Goal: Task Accomplishment & Management: Use online tool/utility

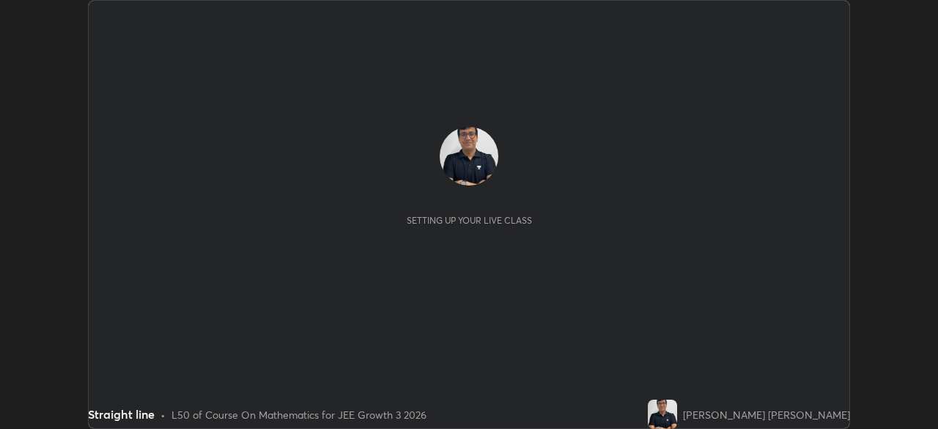
scroll to position [429, 937]
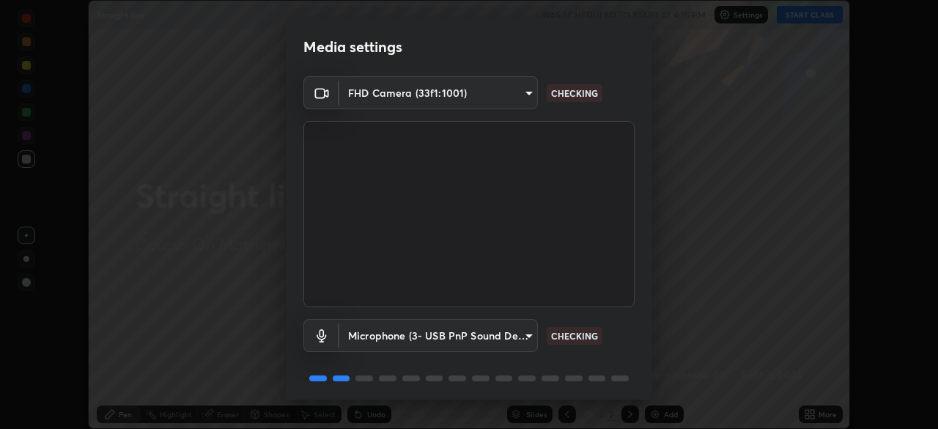
click at [382, 338] on body "Erase all Straight line WAS SCHEDULED TO START AT 4:15 PM Settings START CLASS …" at bounding box center [469, 214] width 938 height 429
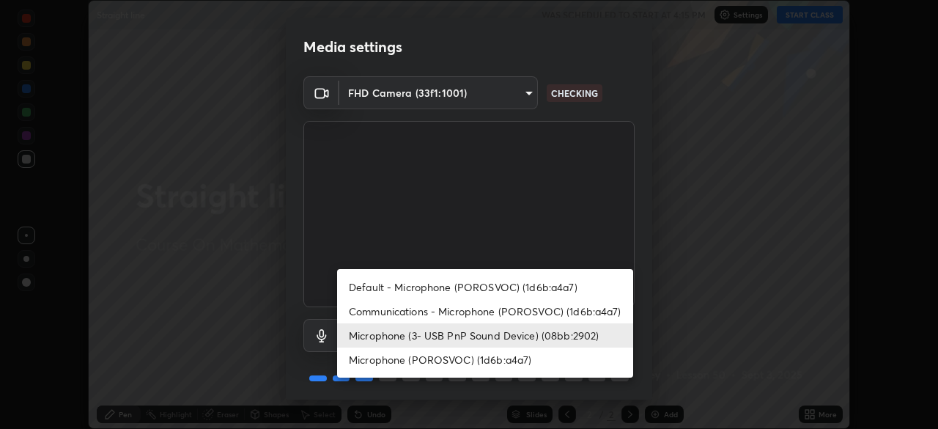
click at [675, 336] on div at bounding box center [469, 214] width 938 height 429
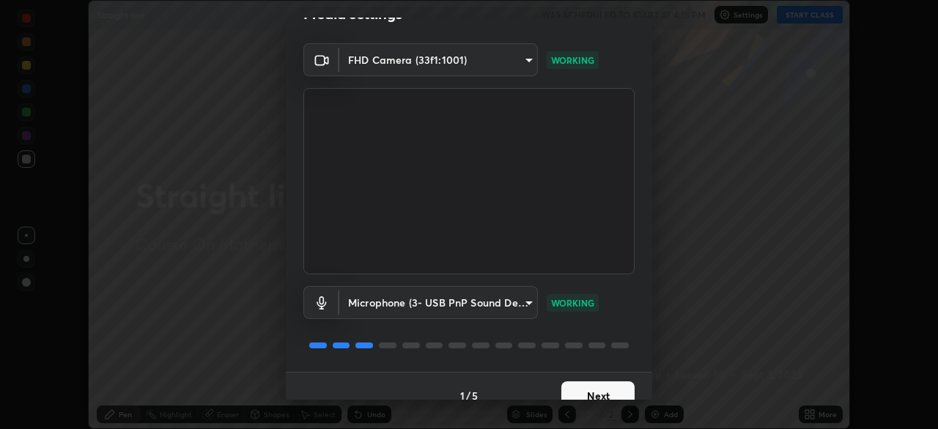
scroll to position [52, 0]
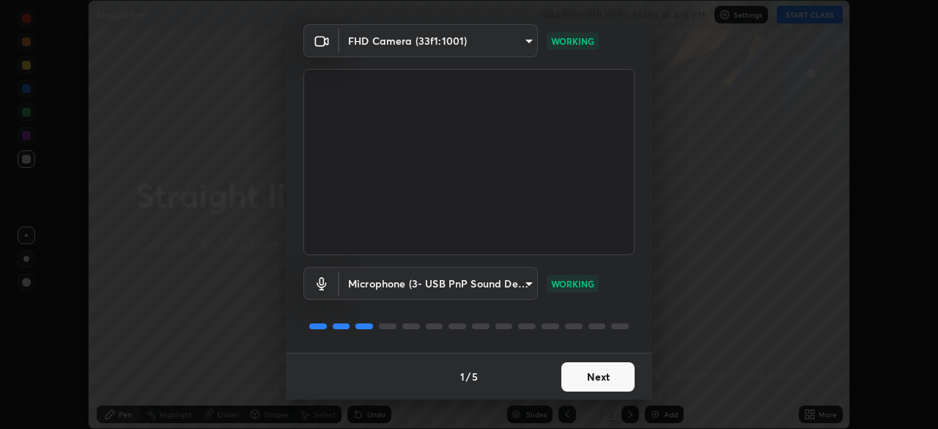
click at [592, 374] on button "Next" at bounding box center [597, 376] width 73 height 29
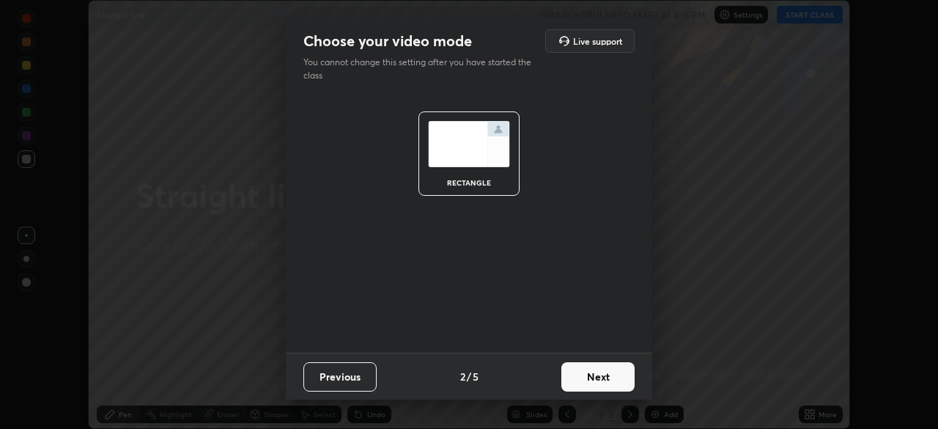
click at [593, 379] on button "Next" at bounding box center [597, 376] width 73 height 29
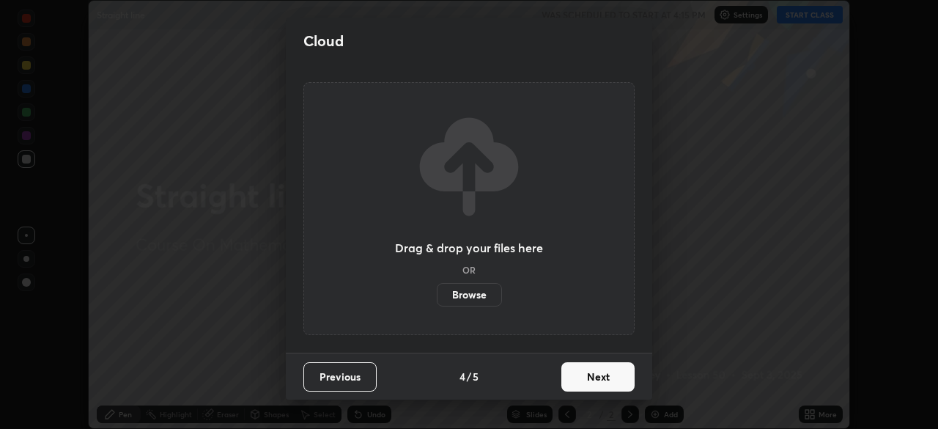
click at [596, 373] on button "Next" at bounding box center [597, 376] width 73 height 29
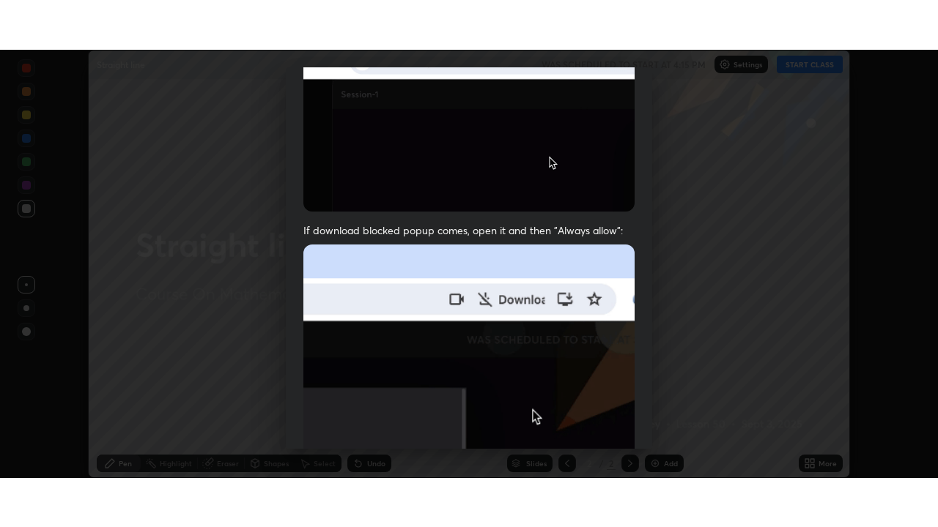
scroll to position [351, 0]
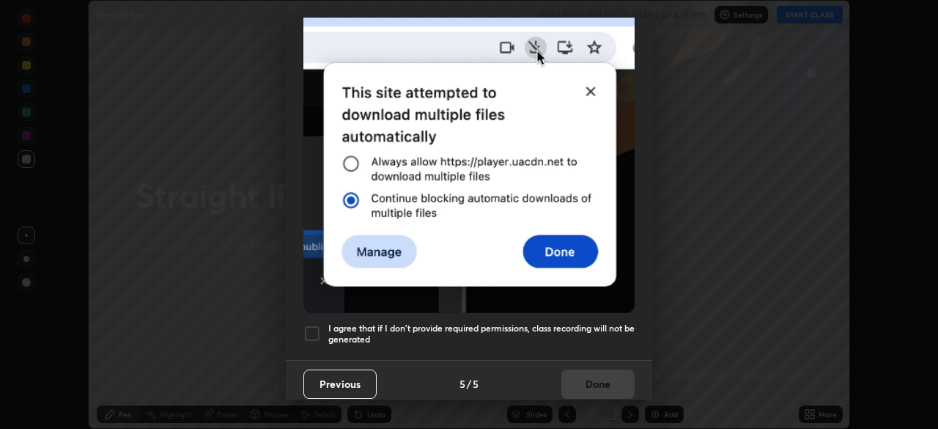
click at [311, 325] on div at bounding box center [312, 334] width 18 height 18
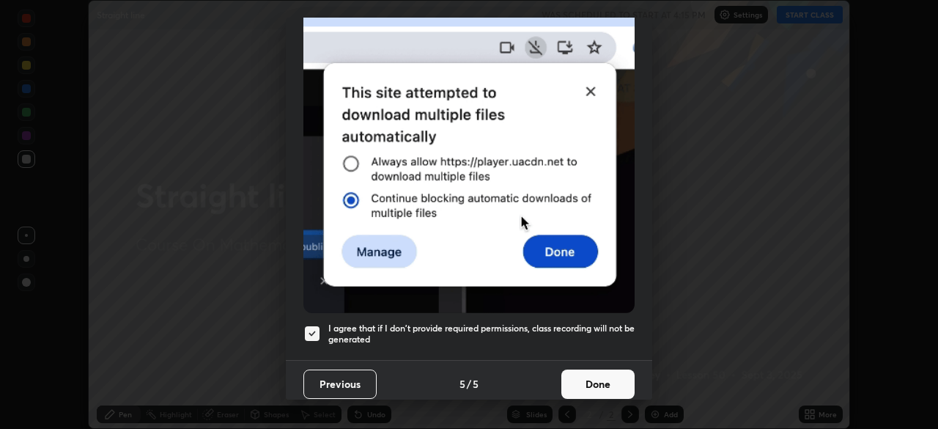
click at [595, 373] on button "Done" at bounding box center [597, 383] width 73 height 29
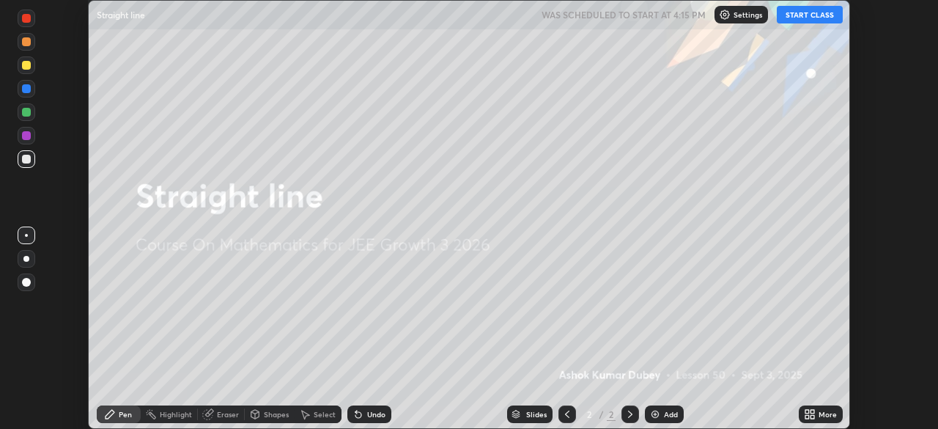
click at [799, 17] on button "START CLASS" at bounding box center [809, 15] width 66 height 18
click at [822, 411] on div "More" at bounding box center [827, 413] width 18 height 7
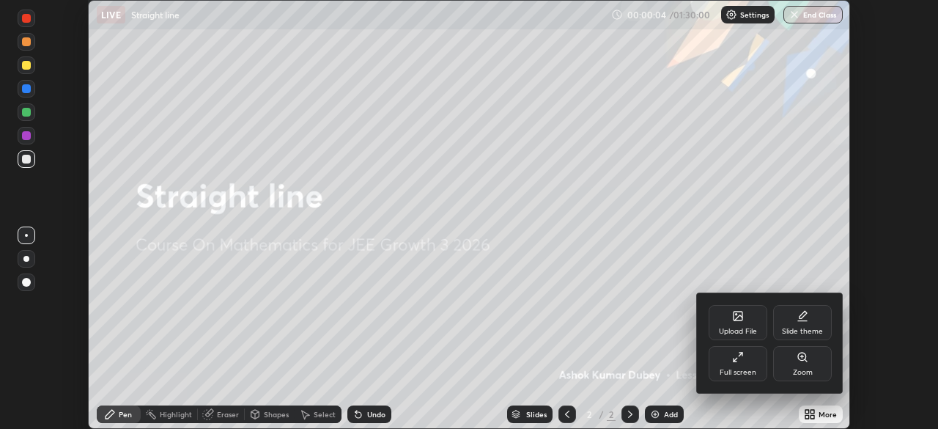
click at [738, 366] on div "Full screen" at bounding box center [737, 363] width 59 height 35
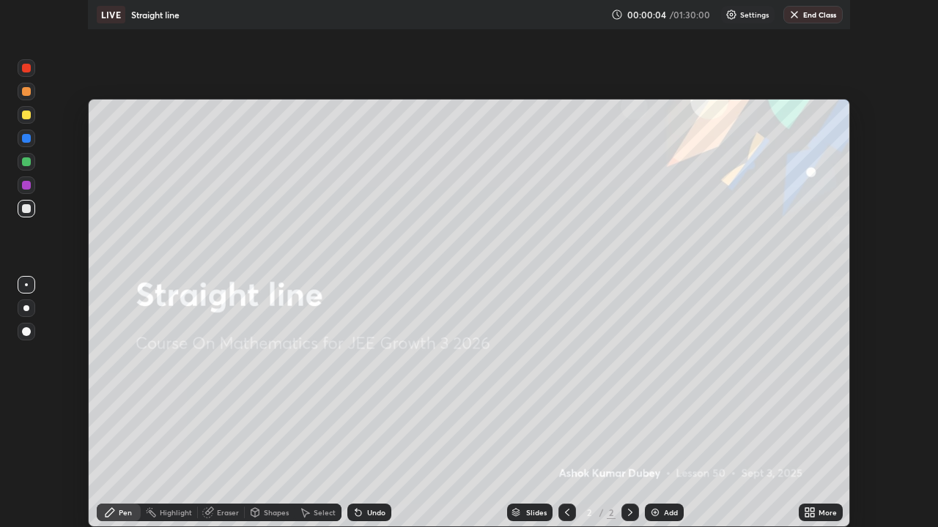
scroll to position [527, 938]
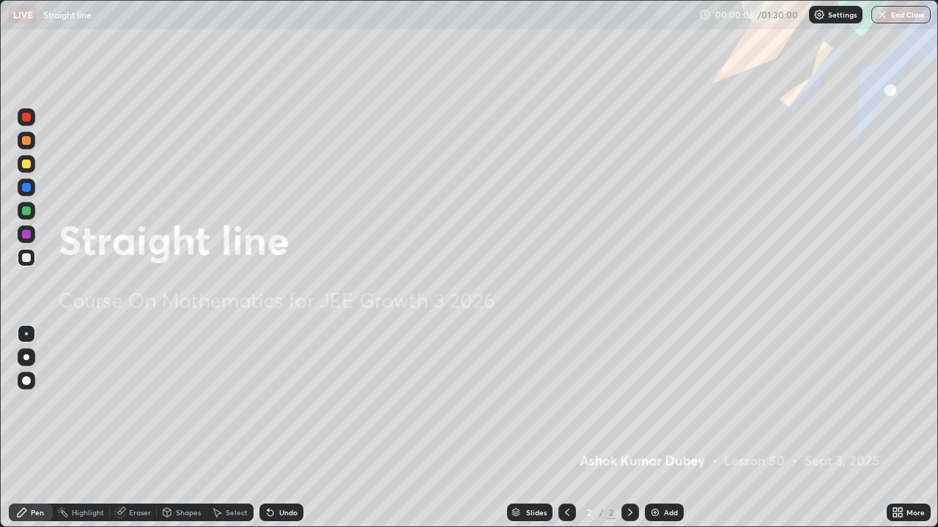
click at [631, 428] on icon at bounding box center [630, 513] width 12 height 12
click at [653, 428] on img at bounding box center [655, 513] width 12 height 12
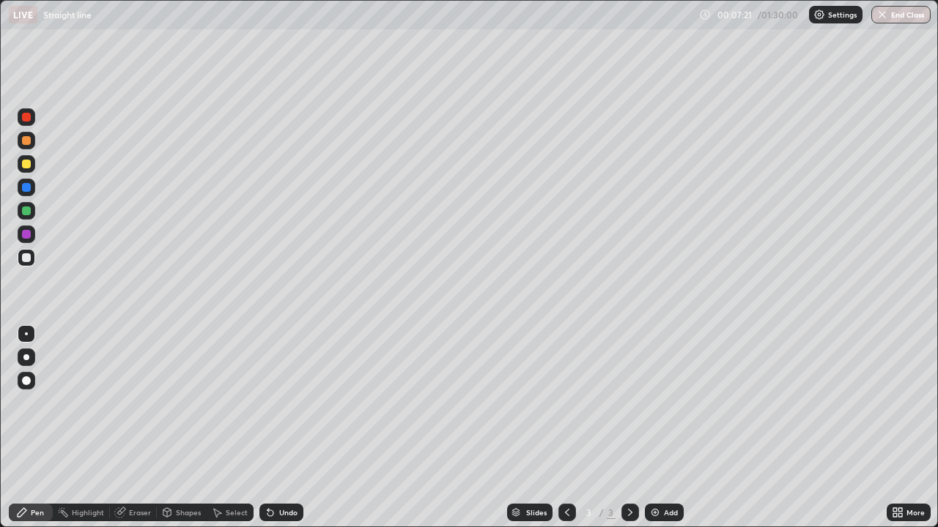
click at [634, 428] on div at bounding box center [630, 513] width 18 height 18
click at [656, 428] on img at bounding box center [655, 513] width 12 height 12
click at [25, 164] on div at bounding box center [26, 164] width 9 height 9
click at [138, 428] on div "Eraser" at bounding box center [133, 513] width 47 height 18
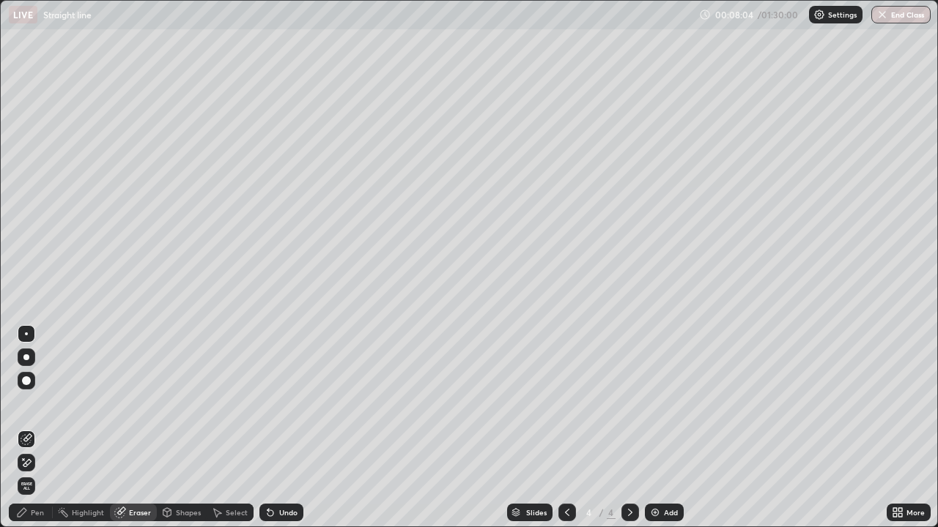
click at [38, 428] on div "Pen" at bounding box center [37, 512] width 13 height 7
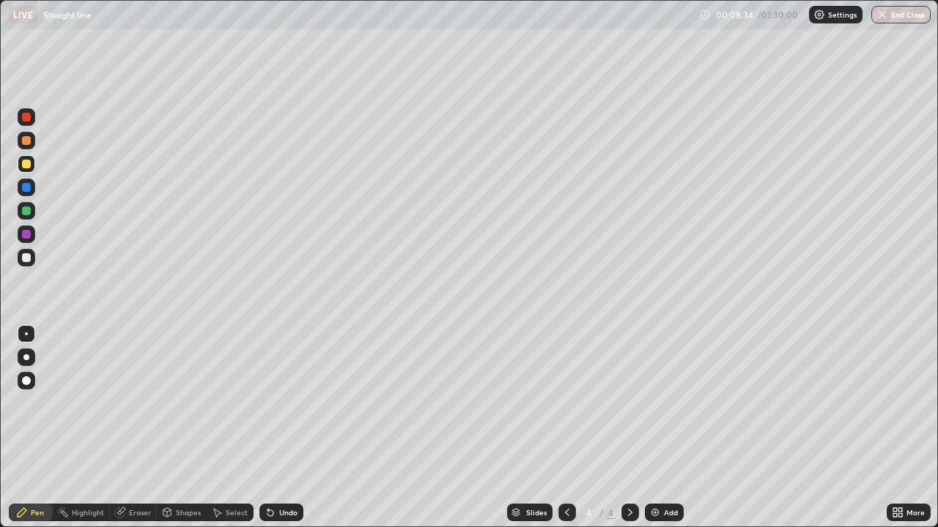
click at [27, 255] on div at bounding box center [26, 257] width 9 height 9
click at [637, 428] on div at bounding box center [630, 513] width 18 height 18
click at [652, 428] on img at bounding box center [655, 513] width 12 height 12
click at [26, 164] on div at bounding box center [26, 164] width 9 height 9
click at [23, 261] on div at bounding box center [26, 257] width 9 height 9
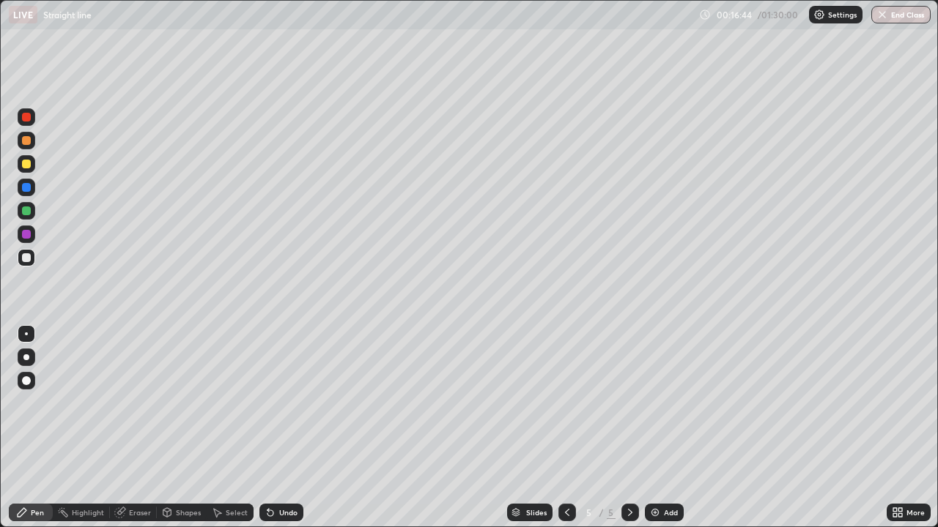
click at [27, 209] on div at bounding box center [26, 211] width 9 height 9
click at [627, 428] on icon at bounding box center [630, 513] width 12 height 12
click at [653, 428] on img at bounding box center [655, 513] width 12 height 12
click at [26, 162] on div at bounding box center [26, 164] width 9 height 9
click at [133, 428] on div "Eraser" at bounding box center [140, 512] width 22 height 7
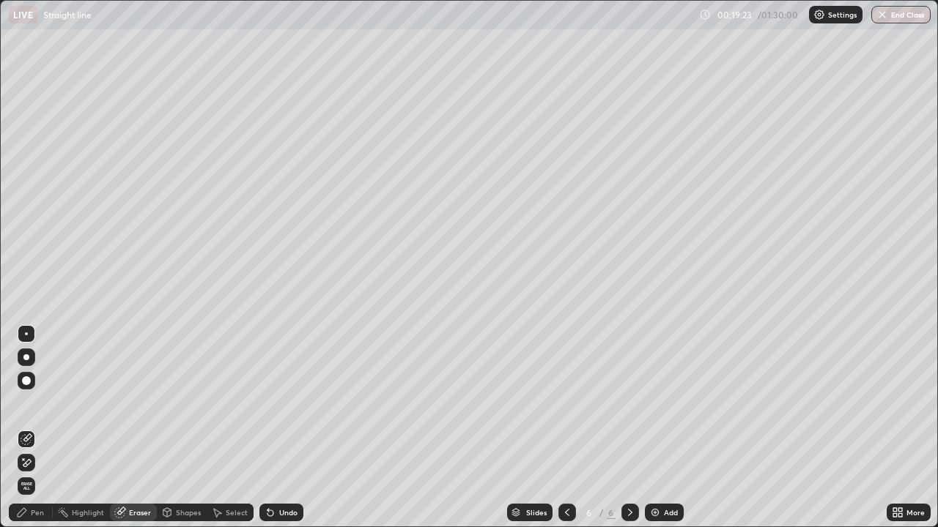
click at [40, 428] on div "Pen" at bounding box center [37, 512] width 13 height 7
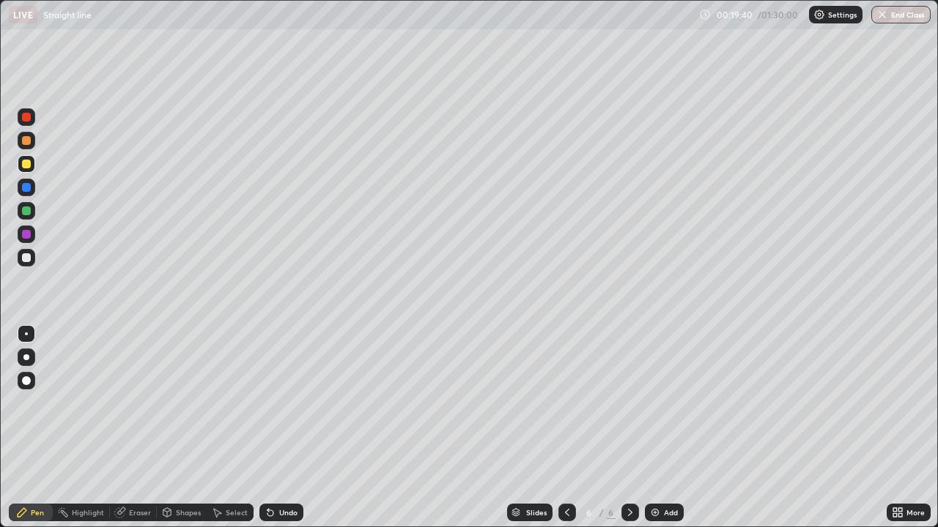
click at [26, 259] on div at bounding box center [26, 257] width 9 height 9
click at [26, 212] on div at bounding box center [26, 211] width 9 height 9
click at [25, 257] on div at bounding box center [26, 257] width 9 height 9
click at [629, 428] on icon at bounding box center [630, 513] width 12 height 12
click at [650, 428] on img at bounding box center [655, 513] width 12 height 12
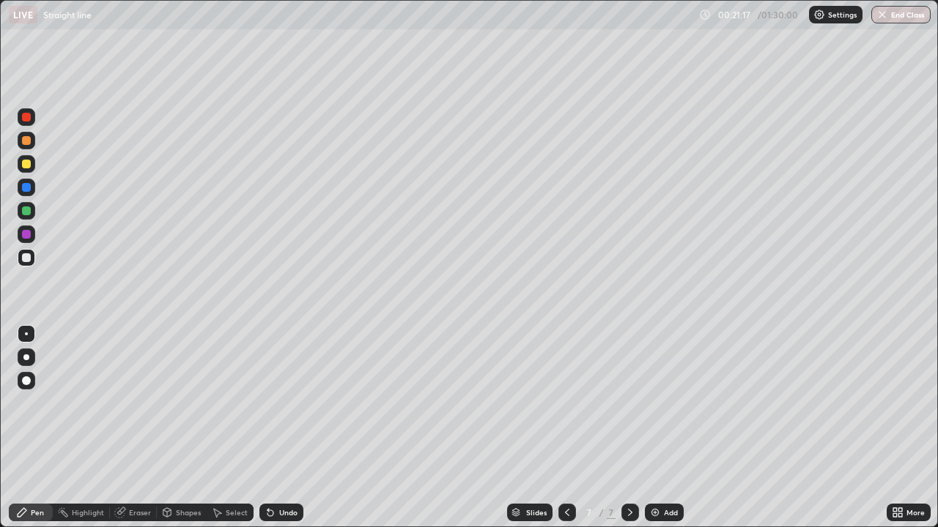
click at [565, 428] on icon at bounding box center [567, 513] width 12 height 12
click at [566, 428] on icon at bounding box center [567, 513] width 12 height 12
click at [630, 428] on icon at bounding box center [630, 512] width 4 height 7
click at [629, 428] on icon at bounding box center [630, 513] width 12 height 12
click at [24, 165] on div at bounding box center [26, 164] width 9 height 9
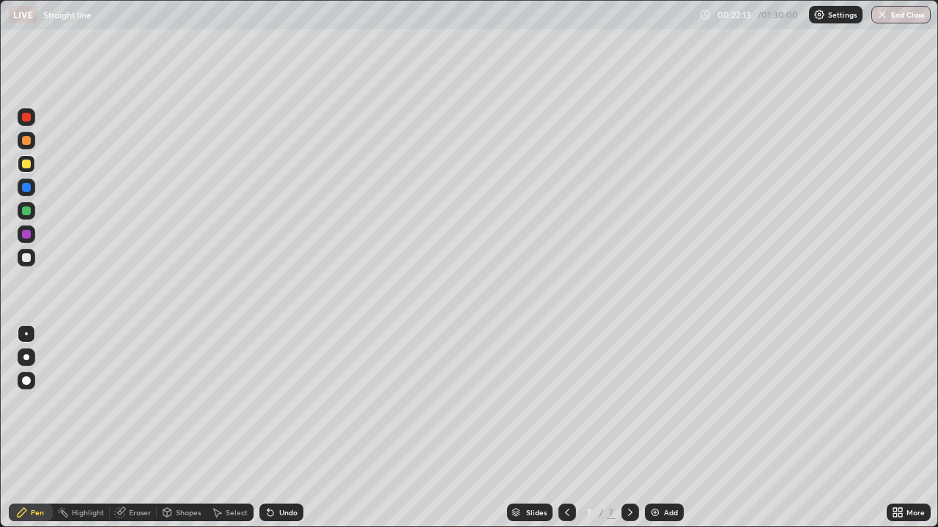
click at [137, 428] on div "Eraser" at bounding box center [140, 512] width 22 height 7
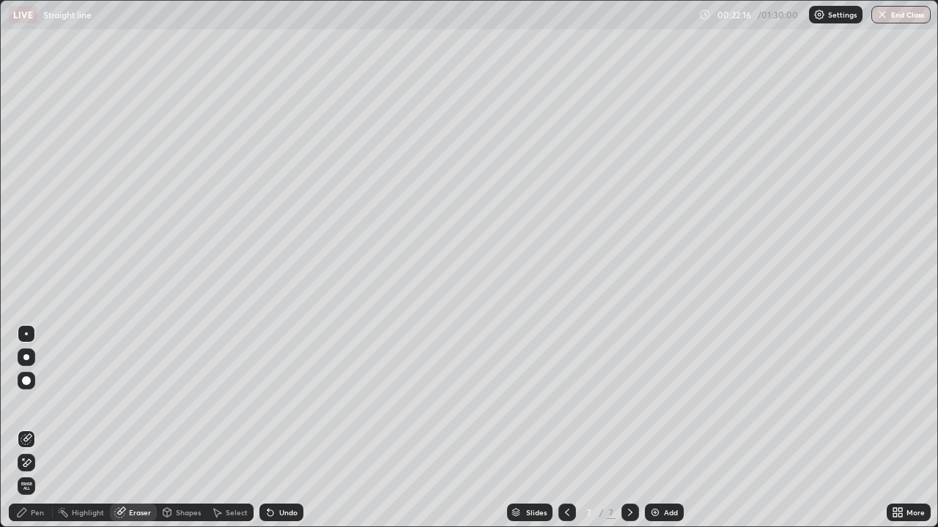
click at [42, 428] on div "Pen" at bounding box center [37, 512] width 13 height 7
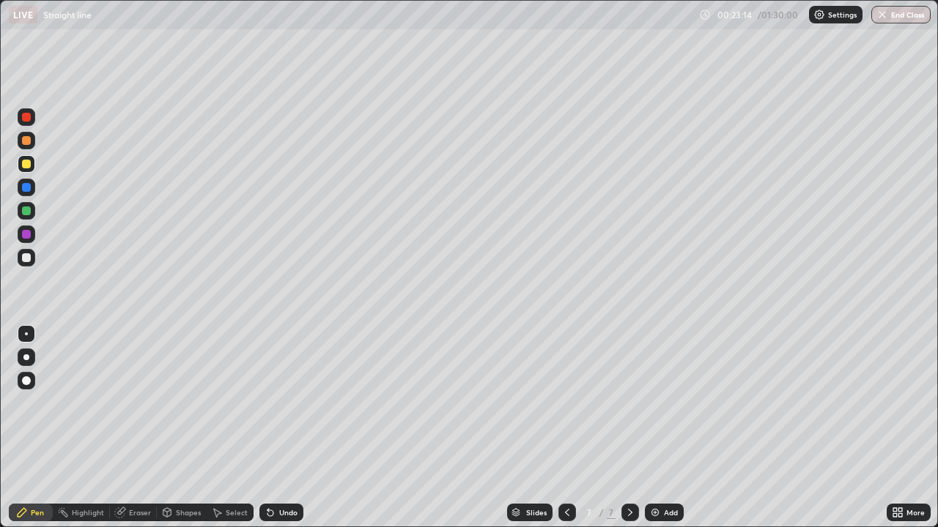
click at [24, 257] on div at bounding box center [26, 257] width 9 height 9
click at [25, 210] on div at bounding box center [26, 211] width 9 height 9
click at [26, 233] on div at bounding box center [26, 234] width 9 height 9
click at [28, 208] on div at bounding box center [26, 211] width 9 height 9
click at [26, 254] on div at bounding box center [26, 257] width 9 height 9
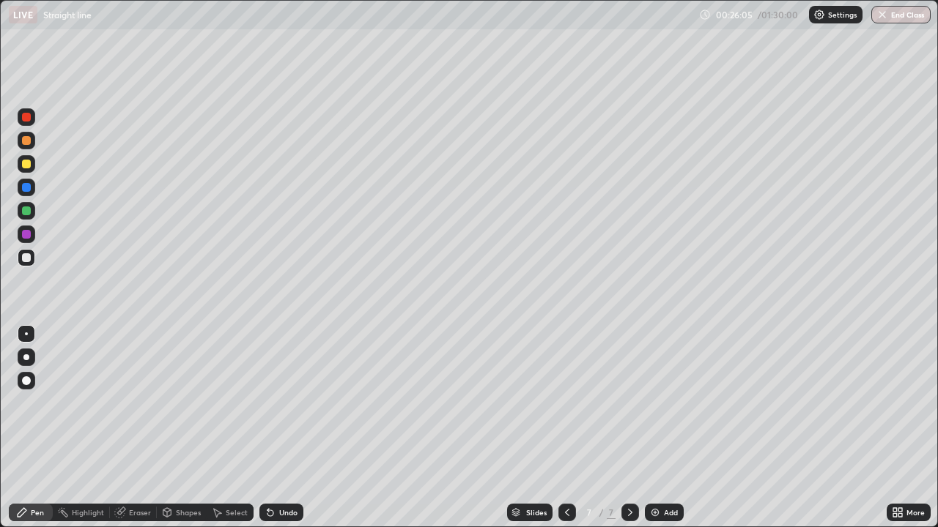
click at [26, 117] on div at bounding box center [26, 117] width 9 height 9
click at [27, 210] on div at bounding box center [26, 211] width 9 height 9
click at [26, 256] on div at bounding box center [26, 257] width 9 height 9
click at [631, 428] on icon at bounding box center [630, 513] width 12 height 12
click at [654, 428] on img at bounding box center [655, 513] width 12 height 12
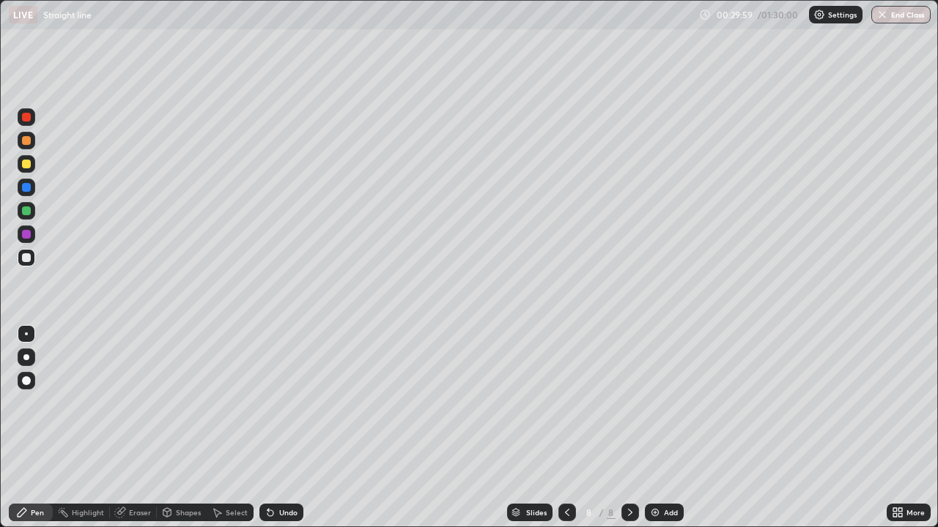
click at [26, 163] on div at bounding box center [26, 164] width 9 height 9
click at [28, 260] on div at bounding box center [26, 257] width 9 height 9
click at [29, 210] on div at bounding box center [26, 211] width 9 height 9
click at [26, 162] on div at bounding box center [26, 164] width 9 height 9
click at [627, 428] on icon at bounding box center [630, 513] width 12 height 12
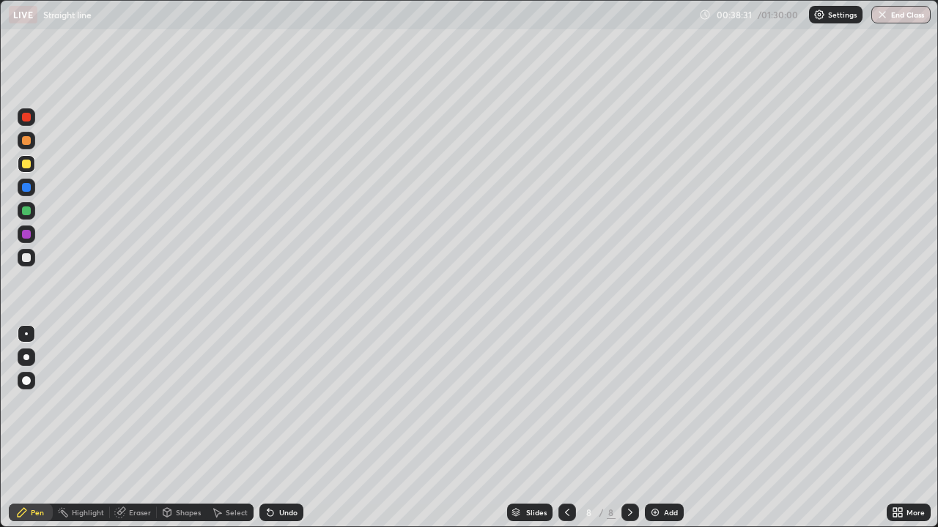
click at [652, 428] on img at bounding box center [655, 513] width 12 height 12
click at [140, 428] on div "Eraser" at bounding box center [140, 512] width 22 height 7
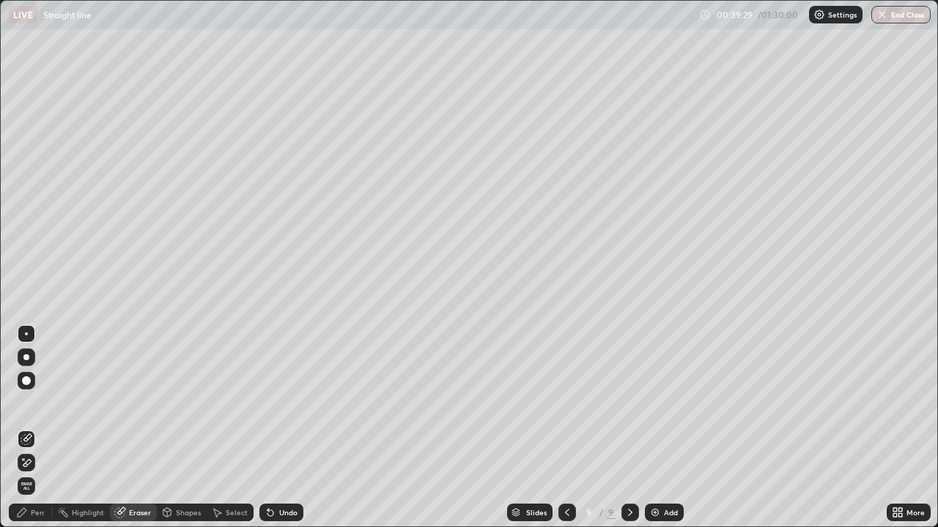
click at [38, 428] on div "Pen" at bounding box center [37, 512] width 13 height 7
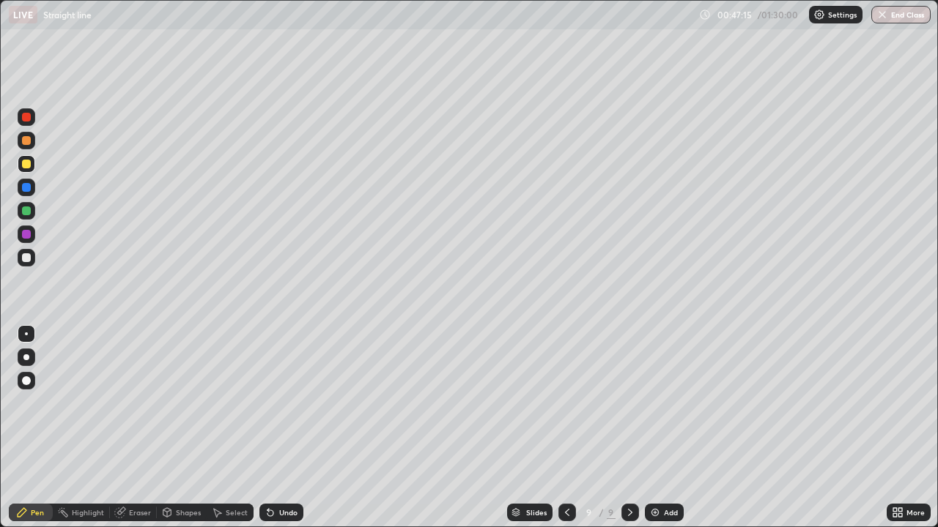
click at [27, 259] on div at bounding box center [26, 257] width 9 height 9
click at [630, 428] on icon at bounding box center [630, 513] width 12 height 12
click at [655, 428] on img at bounding box center [655, 513] width 12 height 12
click at [29, 116] on div at bounding box center [26, 117] width 9 height 9
click at [137, 428] on div "Eraser" at bounding box center [140, 512] width 22 height 7
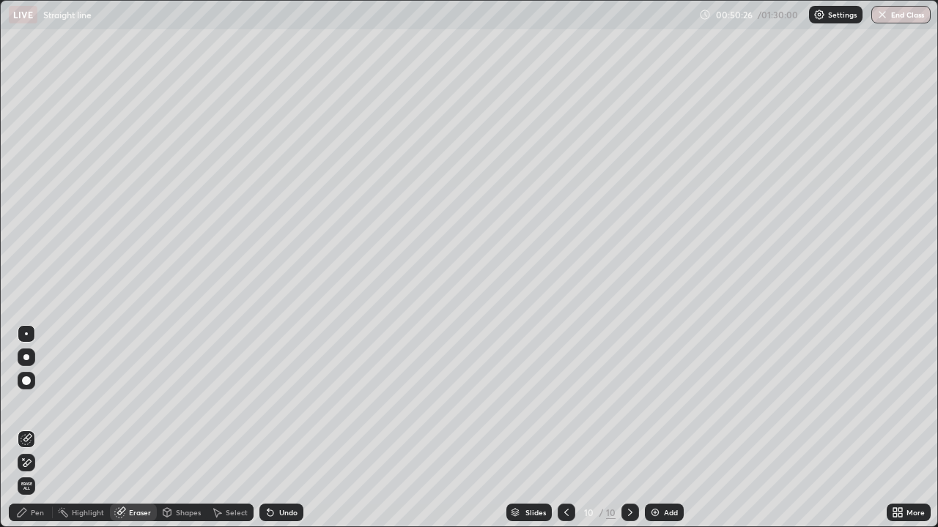
click at [37, 428] on div "Pen" at bounding box center [37, 512] width 13 height 7
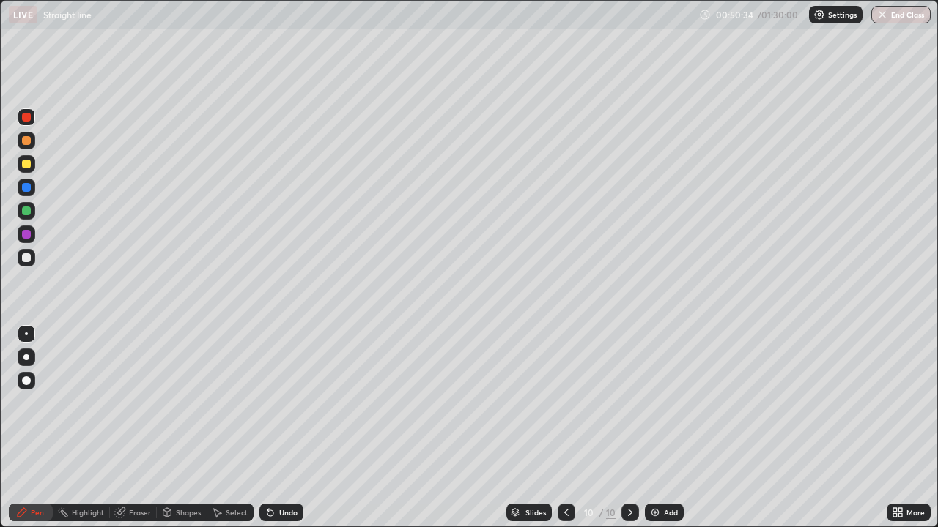
click at [138, 428] on div "Eraser" at bounding box center [140, 512] width 22 height 7
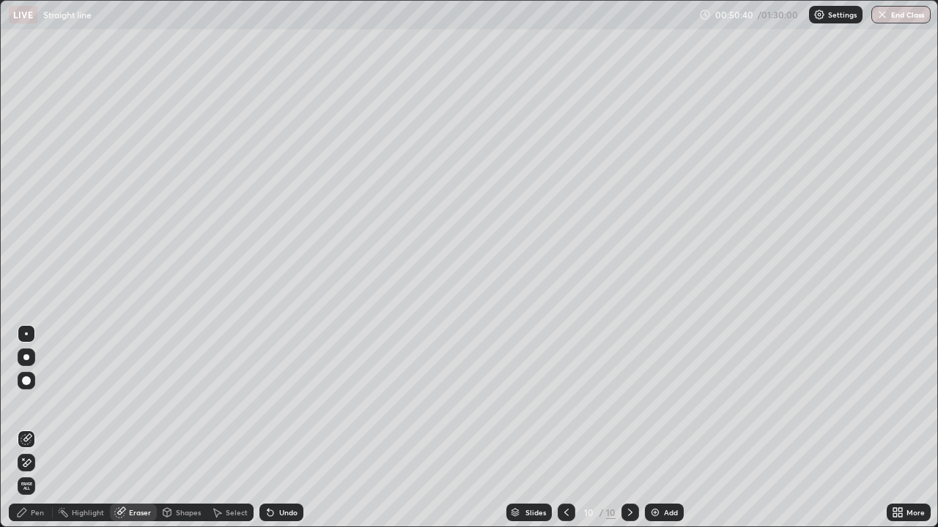
click at [32, 428] on div "Pen" at bounding box center [37, 512] width 13 height 7
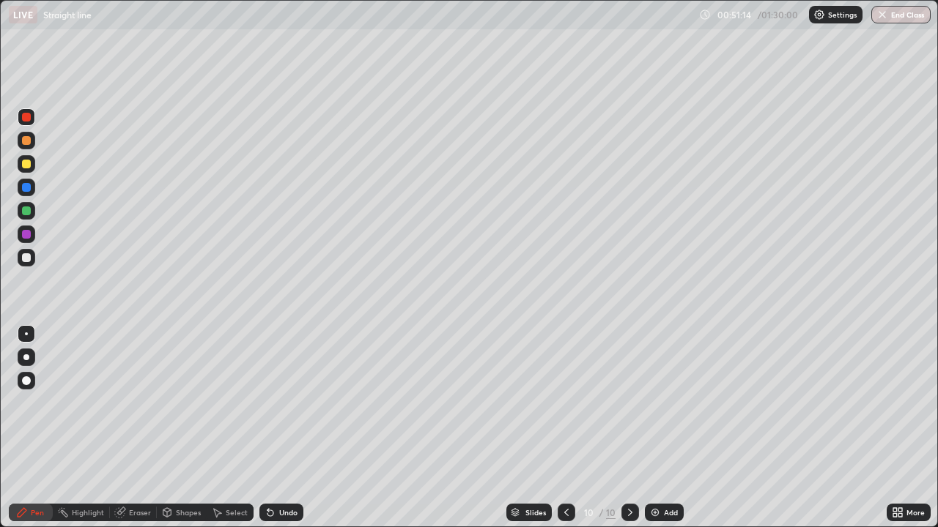
click at [27, 163] on div at bounding box center [26, 164] width 9 height 9
click at [629, 428] on div at bounding box center [630, 513] width 18 height 18
click at [654, 428] on div "Add" at bounding box center [664, 513] width 39 height 18
click at [26, 256] on div at bounding box center [26, 257] width 9 height 9
click at [25, 165] on div at bounding box center [26, 164] width 9 height 9
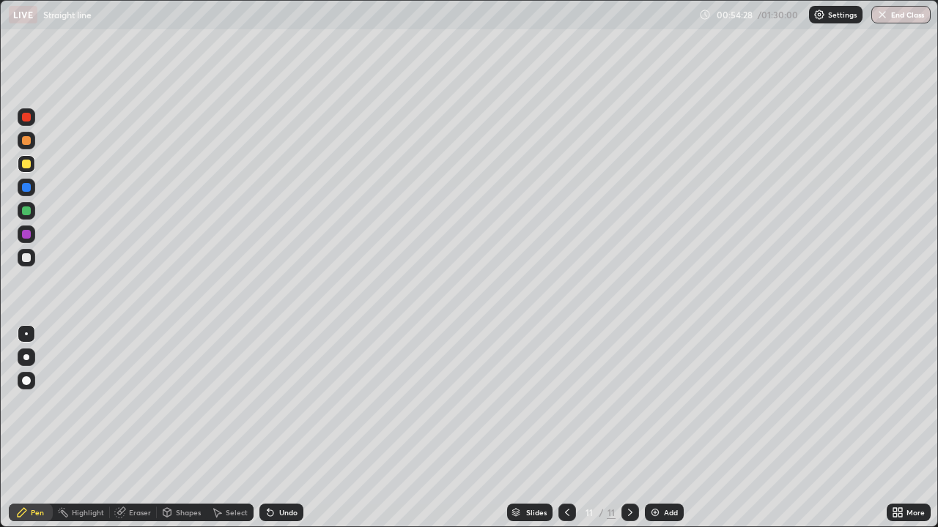
click at [26, 209] on div at bounding box center [26, 211] width 9 height 9
click at [26, 163] on div at bounding box center [26, 164] width 9 height 9
click at [28, 234] on div at bounding box center [26, 234] width 9 height 9
click at [26, 256] on div at bounding box center [26, 257] width 9 height 9
click at [629, 428] on icon at bounding box center [630, 513] width 12 height 12
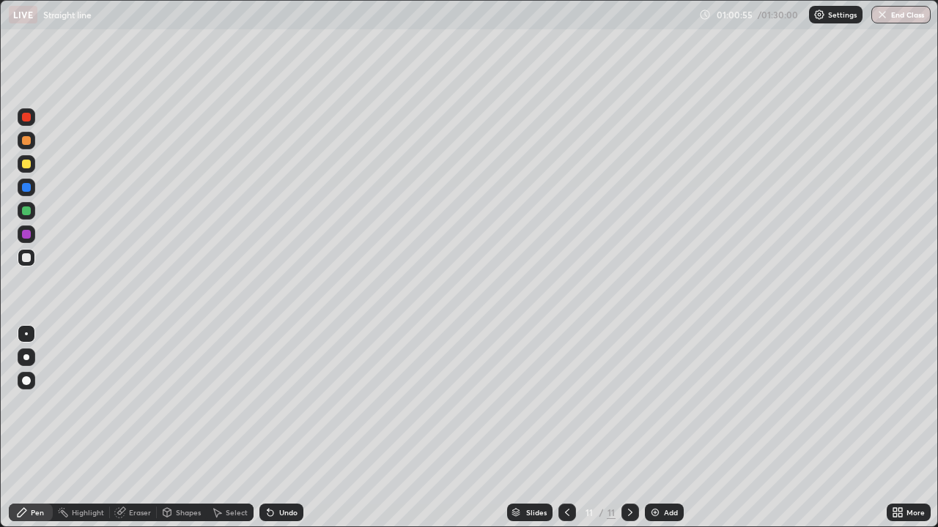
click at [653, 428] on img at bounding box center [655, 513] width 12 height 12
click at [26, 257] on div at bounding box center [26, 257] width 9 height 9
click at [25, 166] on div at bounding box center [26, 164] width 9 height 9
click at [138, 428] on div "Eraser" at bounding box center [140, 512] width 22 height 7
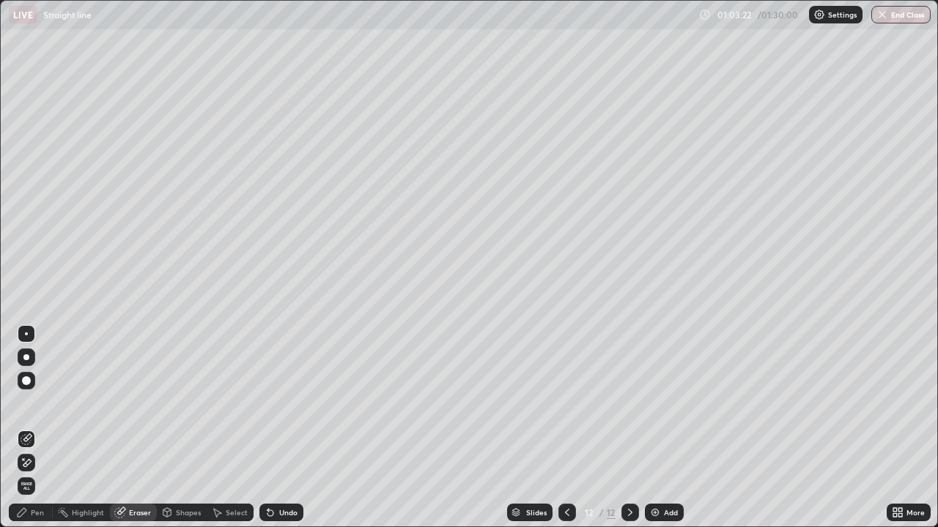
click at [37, 428] on div "Pen" at bounding box center [37, 512] width 13 height 7
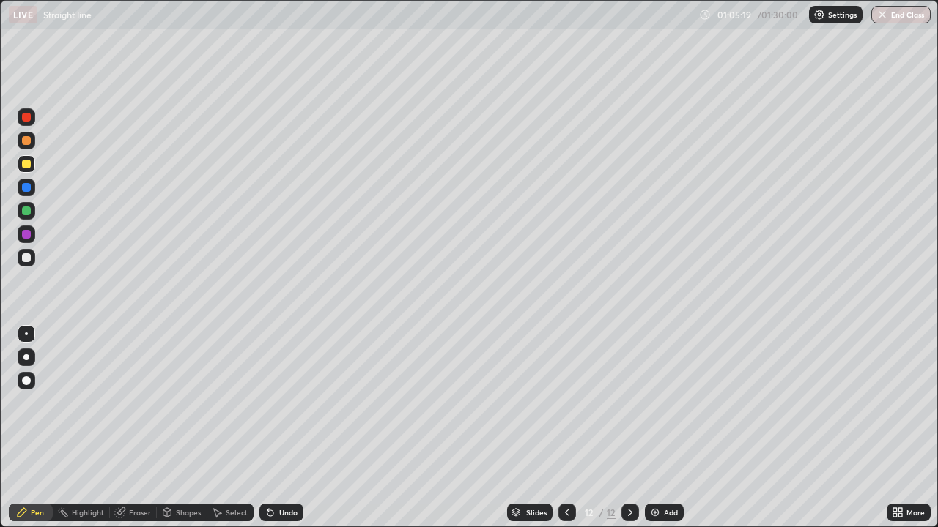
click at [653, 428] on img at bounding box center [655, 513] width 12 height 12
click at [27, 255] on div at bounding box center [26, 257] width 9 height 9
click at [630, 428] on icon at bounding box center [630, 512] width 4 height 7
click at [652, 428] on img at bounding box center [655, 513] width 12 height 12
click at [25, 163] on div at bounding box center [26, 164] width 9 height 9
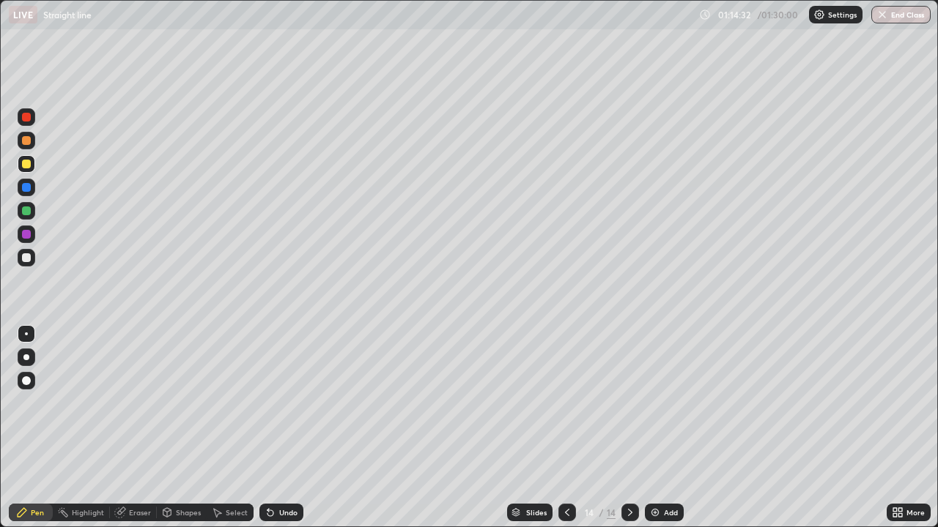
click at [27, 254] on div at bounding box center [26, 257] width 9 height 9
click at [136, 428] on div "Eraser" at bounding box center [140, 512] width 22 height 7
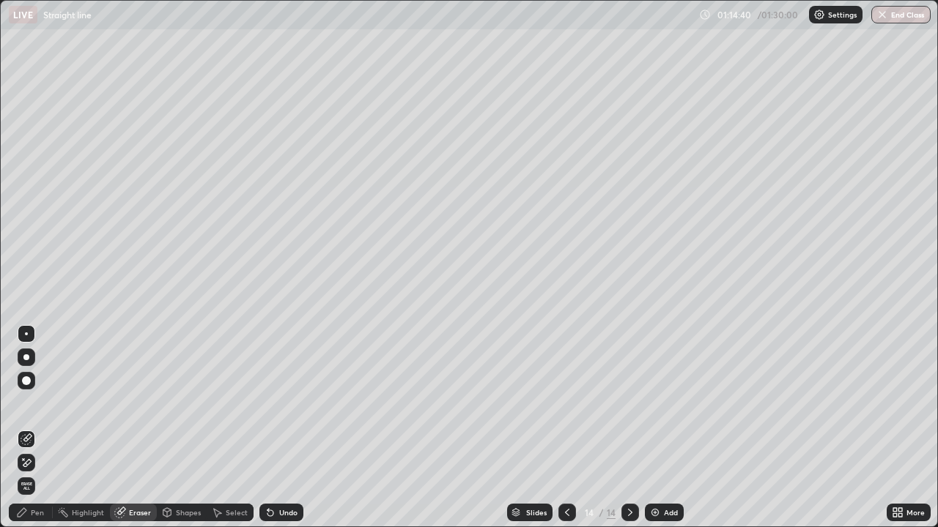
click at [37, 428] on div "Pen" at bounding box center [37, 512] width 13 height 7
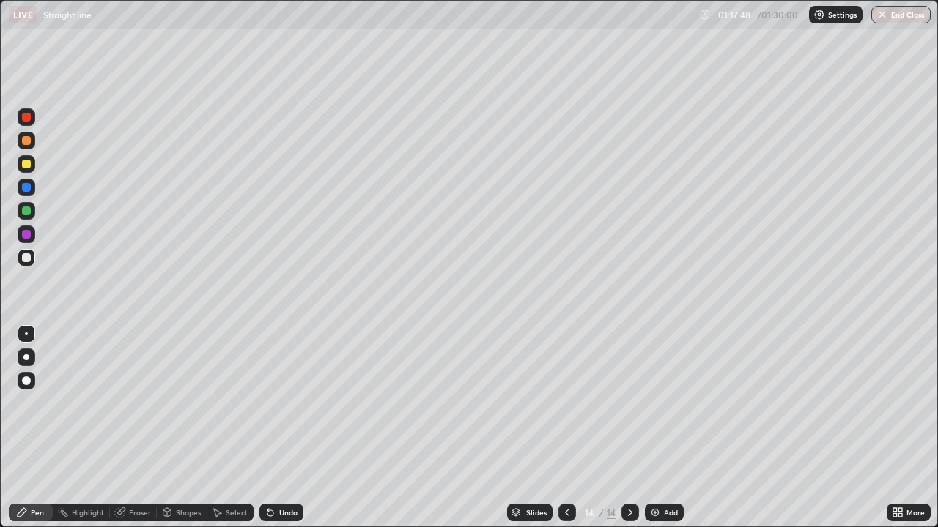
click at [631, 428] on icon at bounding box center [630, 513] width 12 height 12
click at [654, 428] on img at bounding box center [655, 513] width 12 height 12
click at [139, 428] on div "Eraser" at bounding box center [140, 512] width 22 height 7
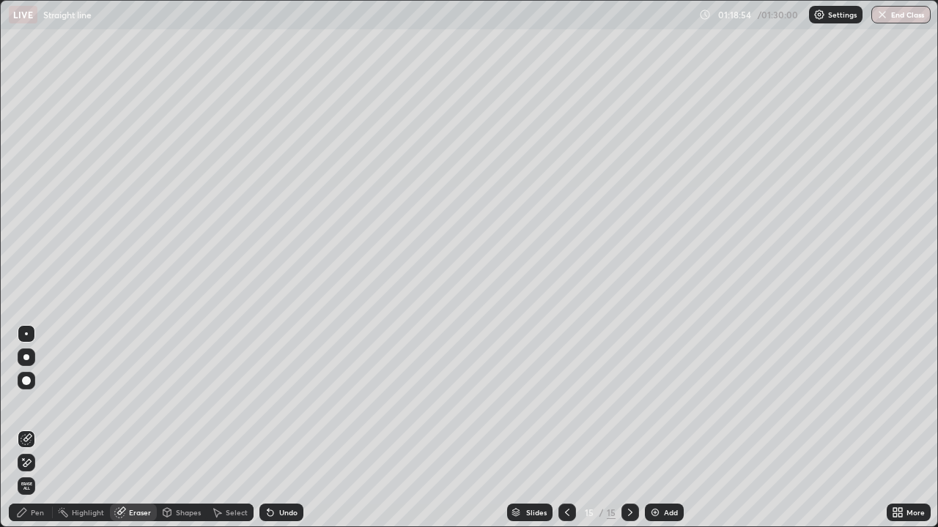
click at [35, 428] on div "Pen" at bounding box center [37, 512] width 13 height 7
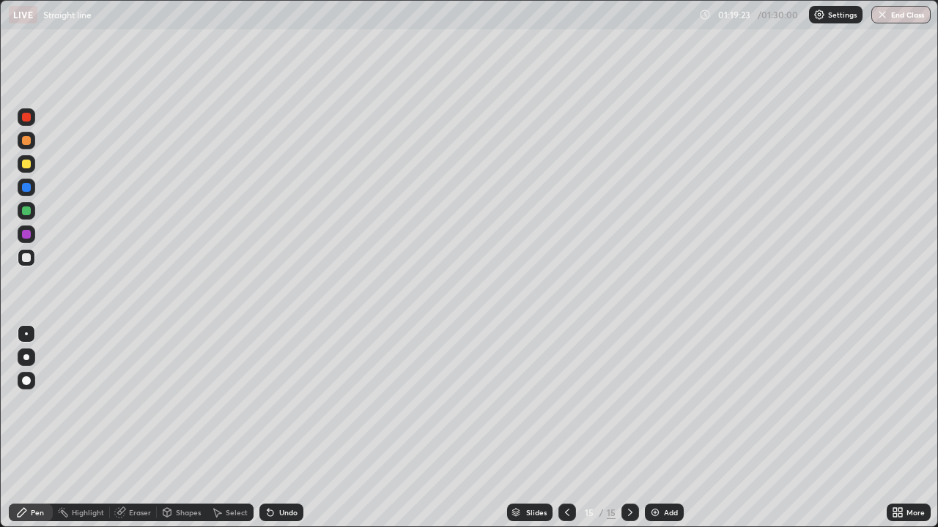
click at [380, 428] on div "Slides 15 / 15 Add" at bounding box center [594, 512] width 583 height 29
click at [416, 428] on div "Slides 15 / 15 Add" at bounding box center [594, 512] width 583 height 29
click at [563, 428] on icon at bounding box center [567, 513] width 12 height 12
click at [629, 428] on icon at bounding box center [630, 513] width 12 height 12
click at [558, 428] on div at bounding box center [567, 513] width 18 height 18
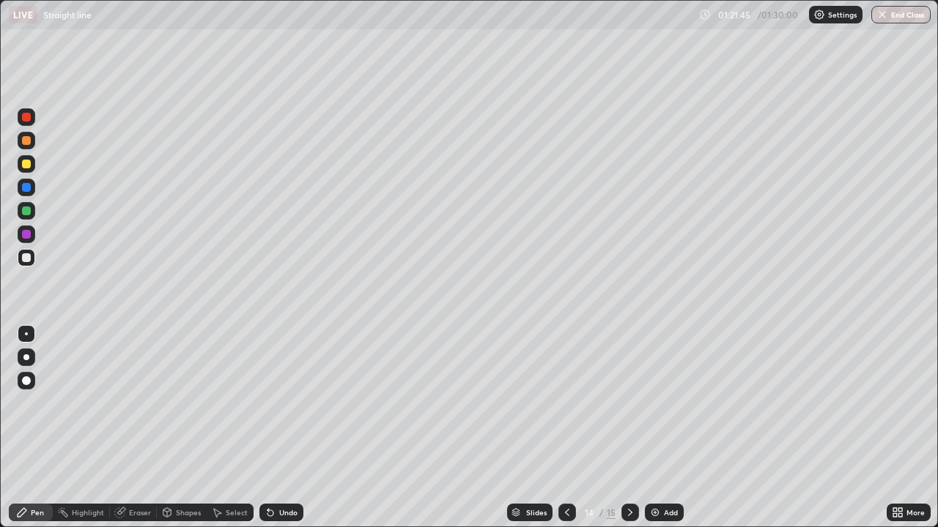
click at [631, 428] on icon at bounding box center [630, 513] width 12 height 12
click at [635, 428] on div at bounding box center [630, 513] width 18 height 18
click at [630, 428] on icon at bounding box center [630, 512] width 4 height 7
click at [653, 428] on img at bounding box center [655, 513] width 12 height 12
click at [908, 18] on button "End Class" at bounding box center [901, 15] width 58 height 18
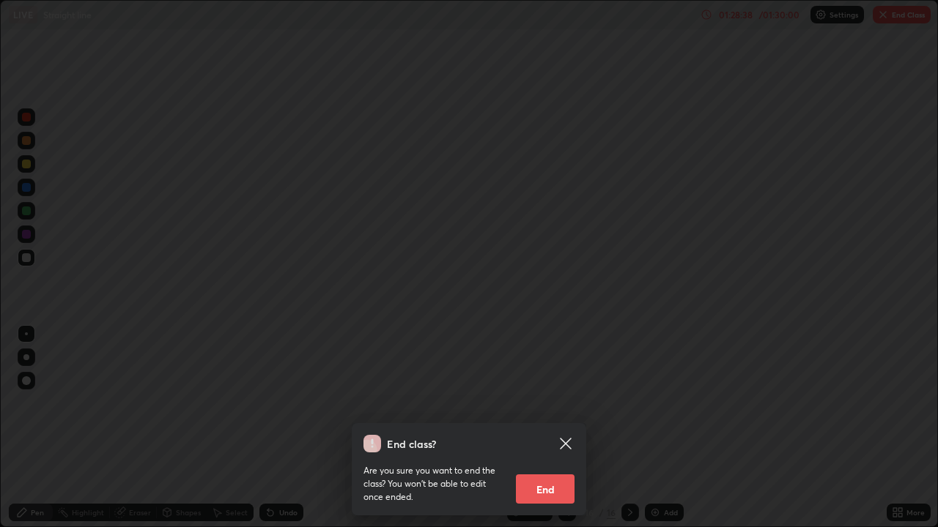
click at [906, 15] on div "End class? Are you sure you want to end the class? You won’t be able to edit on…" at bounding box center [469, 263] width 938 height 527
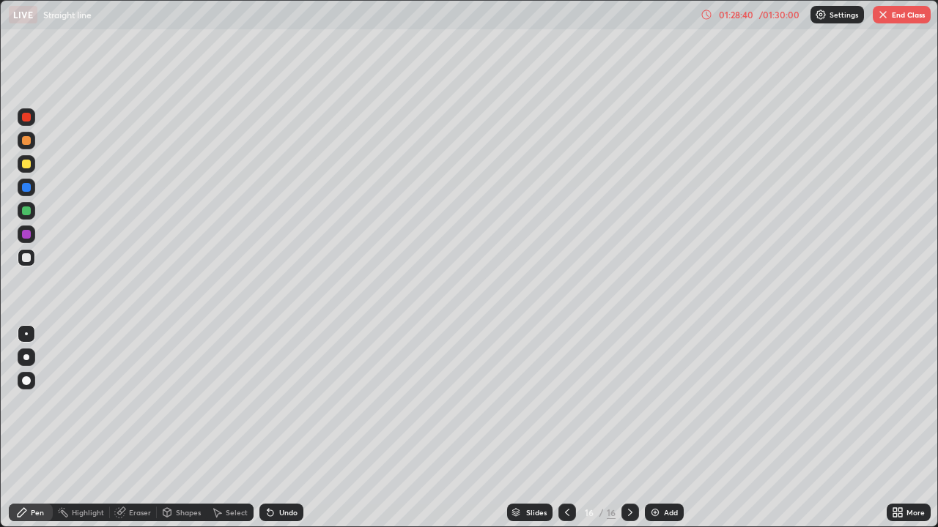
click at [908, 12] on button "End Class" at bounding box center [901, 15] width 58 height 18
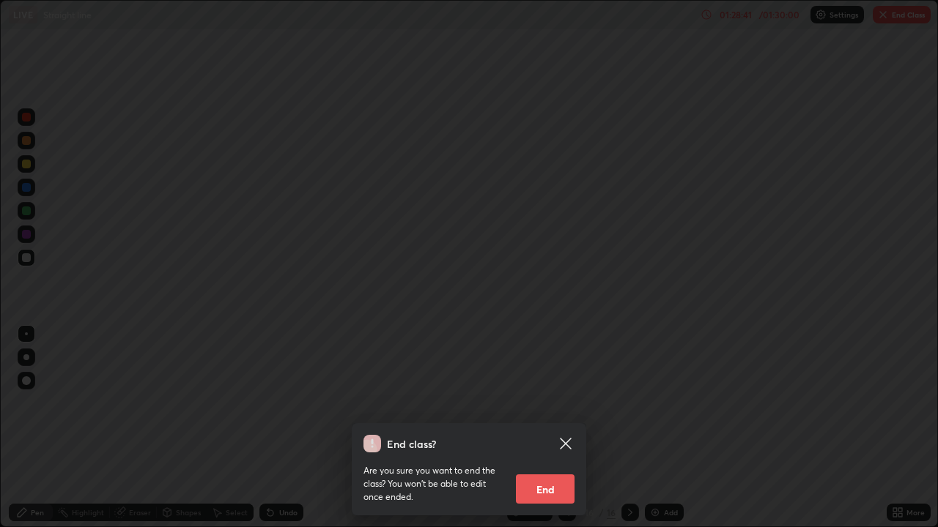
click at [546, 428] on button "End" at bounding box center [545, 489] width 59 height 29
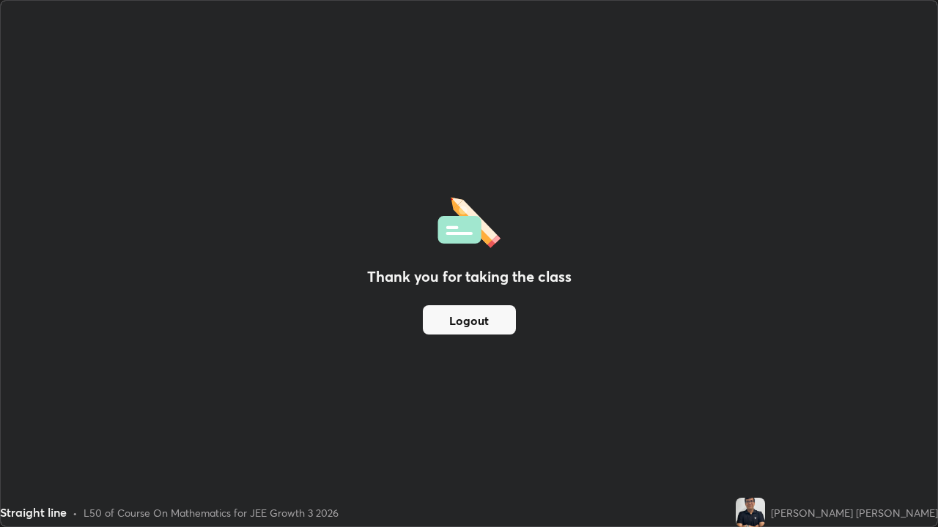
click at [480, 319] on button "Logout" at bounding box center [469, 319] width 93 height 29
